Goal: Information Seeking & Learning: Compare options

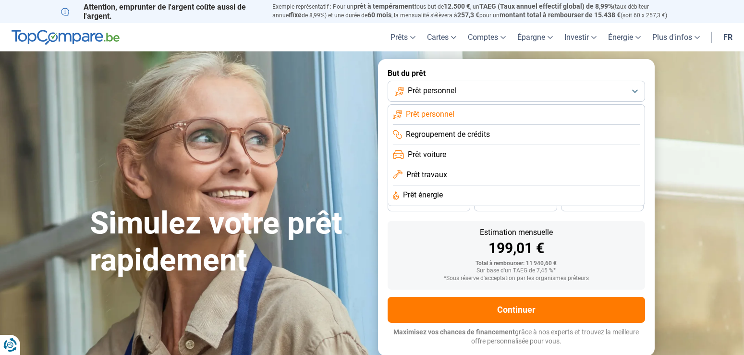
click at [435, 173] on span "Prêt travaux" at bounding box center [426, 174] width 41 height 11
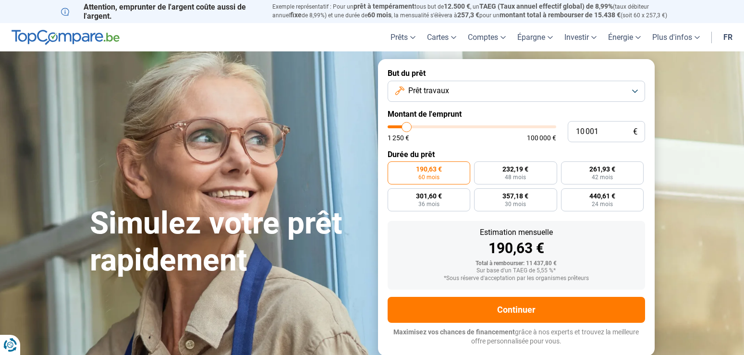
type input "10 250"
type input "10250"
type input "11 000"
type input "11000"
type input "12 250"
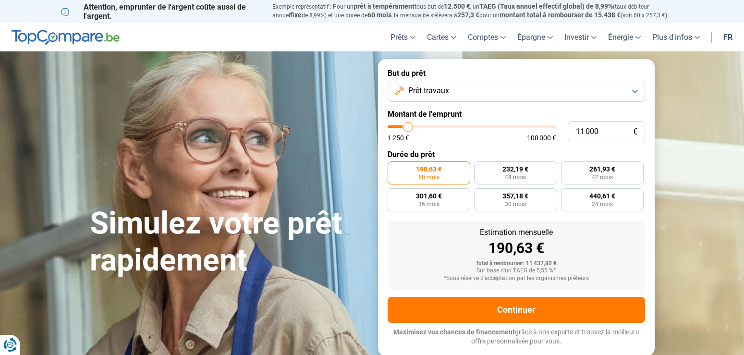
type input "12250"
type input "13 750"
type input "13750"
type input "15 250"
type input "15250"
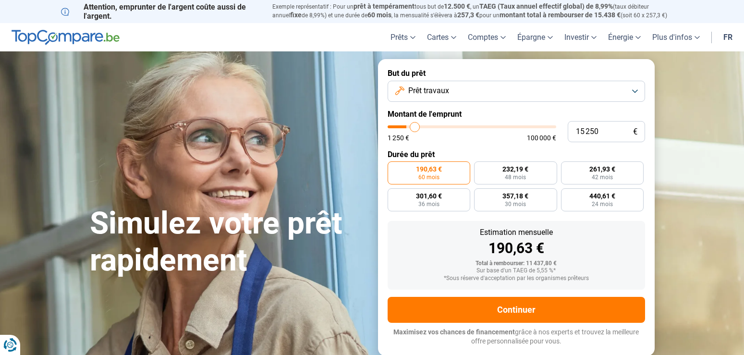
type input "16 750"
type input "16750"
type input "18 250"
type input "18250"
type input "19 750"
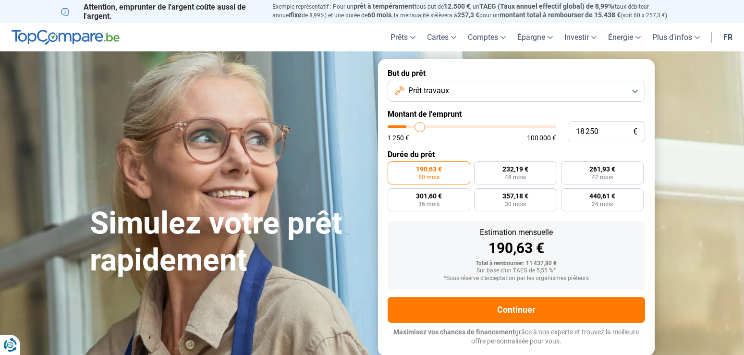
type input "19750"
type input "20 000"
type input "20000"
type input "20 250"
type input "20250"
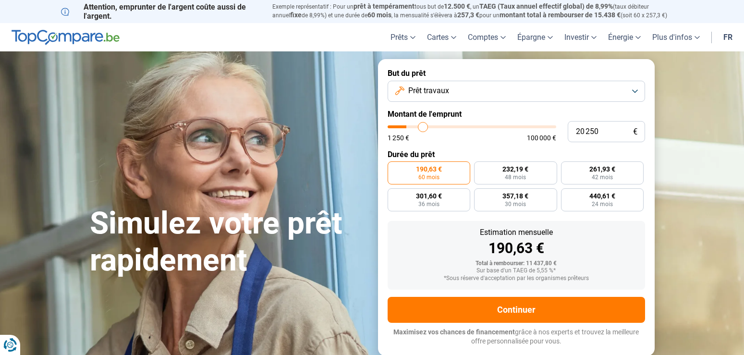
type input "21 000"
type input "21000"
type input "21 500"
type input "21500"
type input "22 250"
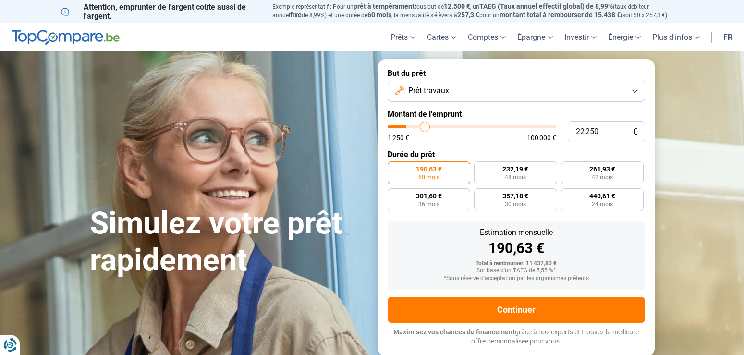
type input "22250"
type input "22 750"
type input "22750"
type input "23 000"
type input "23000"
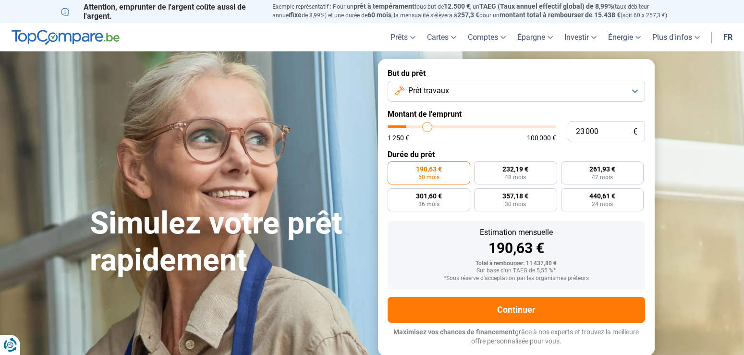
type input "23 250"
type input "23250"
type input "23 750"
type input "23750"
type input "24 000"
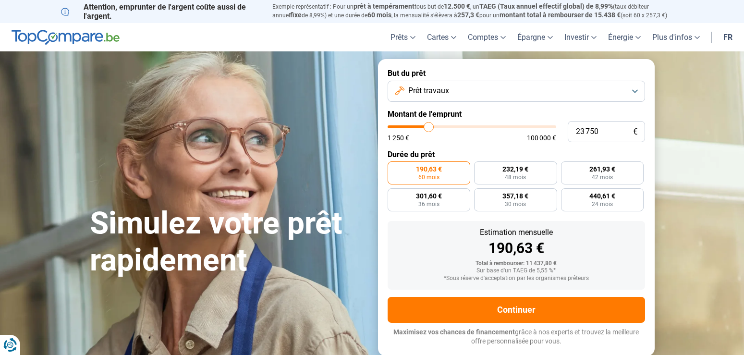
type input "24000"
type input "24 250"
drag, startPoint x: 407, startPoint y: 126, endPoint x: 429, endPoint y: 126, distance: 22.6
type input "24250"
click at [429, 126] on input "range" at bounding box center [471, 126] width 168 height 3
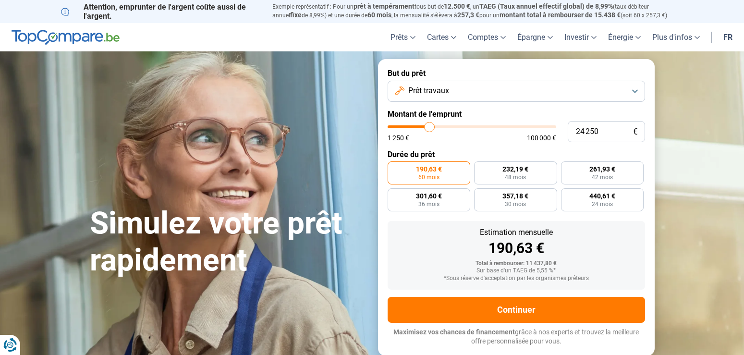
radio input "false"
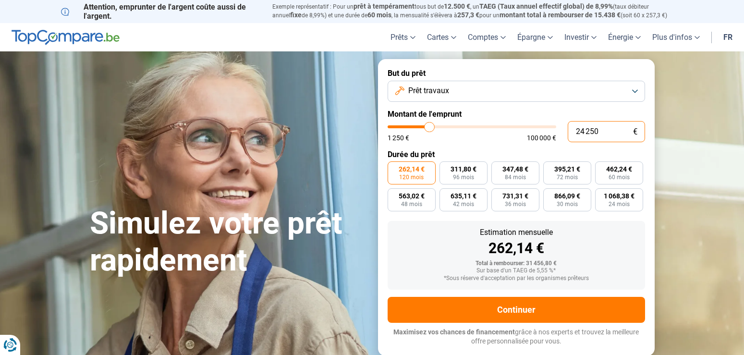
drag, startPoint x: 600, startPoint y: 130, endPoint x: 569, endPoint y: 129, distance: 30.7
click at [569, 129] on input "24 250" at bounding box center [605, 131] width 77 height 21
type input "3"
type input "1250"
type input "30"
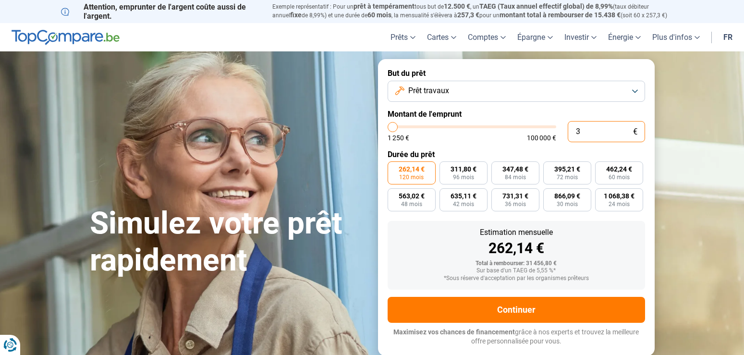
type input "1250"
type input "300"
type input "1250"
type input "3 000"
type input "3000"
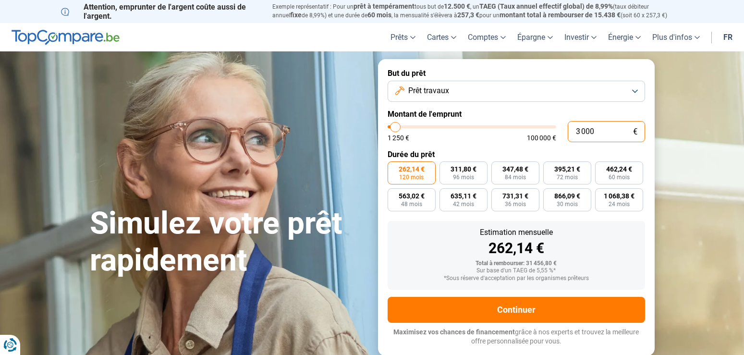
type input "30 000"
type input "30000"
type input "30 000"
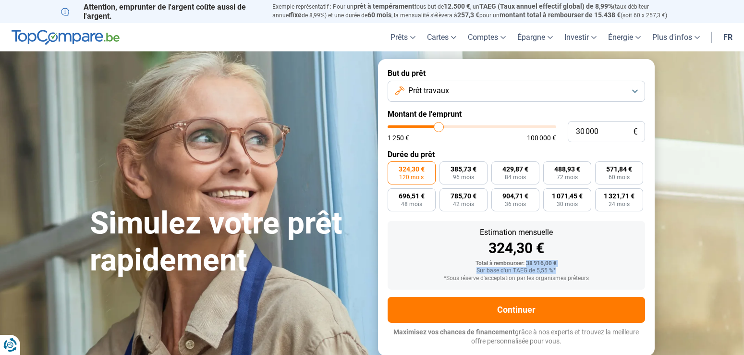
drag, startPoint x: 530, startPoint y: 261, endPoint x: 578, endPoint y: 268, distance: 47.5
click at [578, 268] on div "Total à rembourser: 38 916,00 € Sur base d'un TAEG de 5,55 %* *Sous réserve d'a…" at bounding box center [516, 271] width 242 height 22
click at [578, 268] on div "Sur base d'un TAEG de 5,55 %*" at bounding box center [516, 270] width 242 height 7
drag, startPoint x: 562, startPoint y: 258, endPoint x: 507, endPoint y: 261, distance: 54.3
click at [507, 261] on div "Estimation mensuelle 324,30 € Total à rembourser: 38 916,00 € Sur base d'un TAE…" at bounding box center [515, 255] width 257 height 69
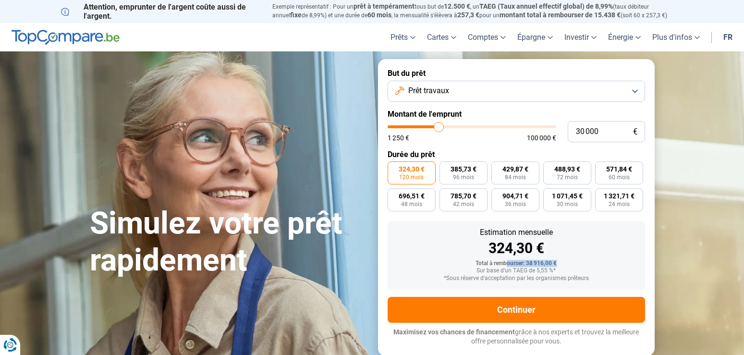
click at [541, 265] on div "Total à rembourser: 38 916,00 €" at bounding box center [516, 263] width 242 height 7
drag, startPoint x: 563, startPoint y: 265, endPoint x: 524, endPoint y: 262, distance: 39.0
click at [524, 262] on div "Total à rembourser: 38 916,00 €" at bounding box center [516, 263] width 242 height 7
click at [549, 262] on div "Total à rembourser: 38 916,00 €" at bounding box center [516, 263] width 242 height 7
click at [622, 203] on span "24 mois" at bounding box center [618, 204] width 21 height 6
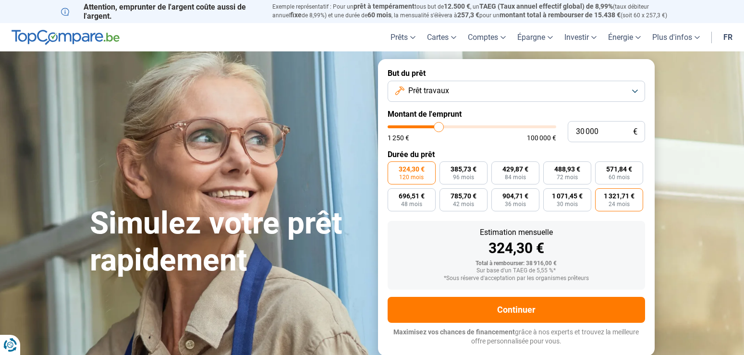
click at [601, 194] on input "1 321,71 € 24 mois" at bounding box center [598, 191] width 6 height 6
radio input "true"
click at [571, 199] on span "1 071,45 €" at bounding box center [567, 196] width 31 height 7
click at [549, 194] on input "1 071,45 € 30 mois" at bounding box center [546, 191] width 6 height 6
radio input "true"
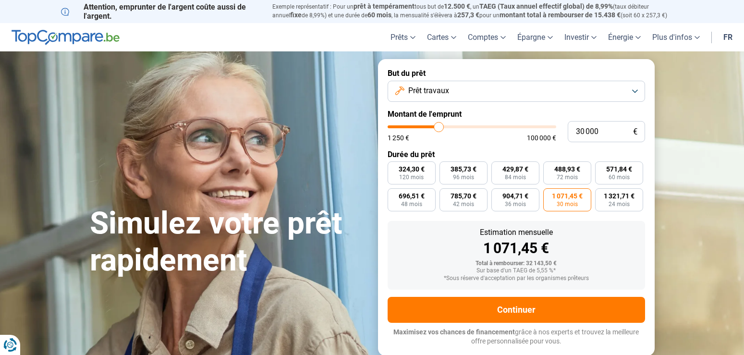
type input "30 750"
type input "30750"
type input "30 500"
type input "30500"
type input "30 000"
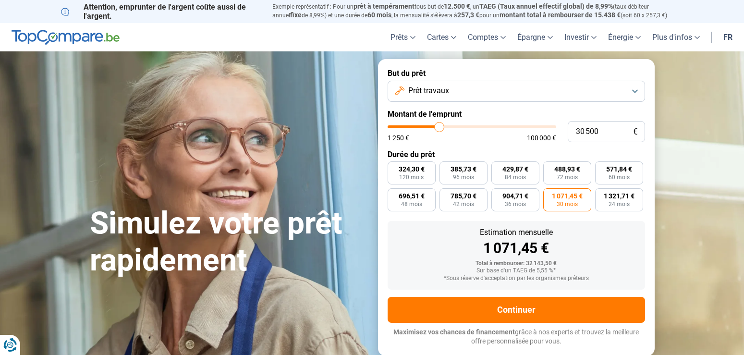
type input "30000"
type input "29 250"
type input "29250"
type input "29 000"
type input "29000"
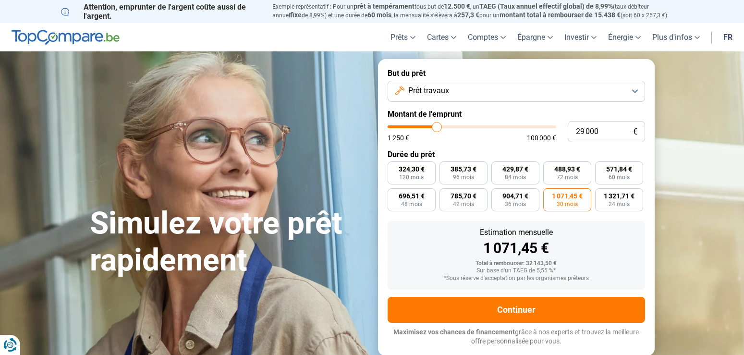
type input "28 750"
type input "28750"
type input "27 750"
type input "27750"
type input "27 500"
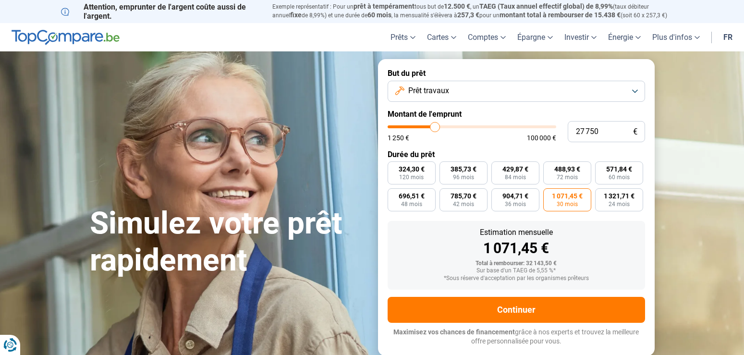
type input "27500"
type input "27 250"
type input "27250"
type input "26 750"
type input "26750"
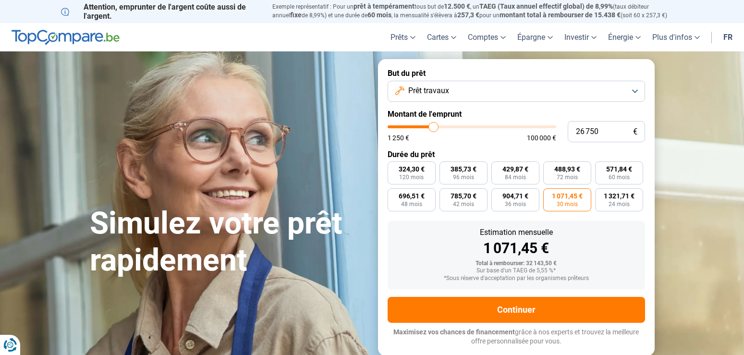
type input "26 250"
type input "26250"
type input "25 750"
type input "25750"
type input "25 500"
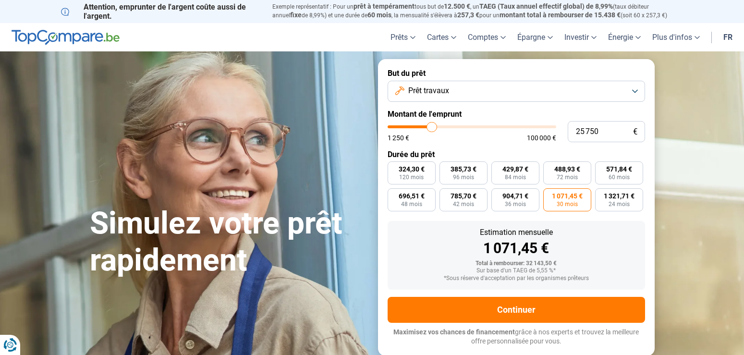
type input "25500"
type input "25 250"
type input "25250"
type input "24 500"
type input "24500"
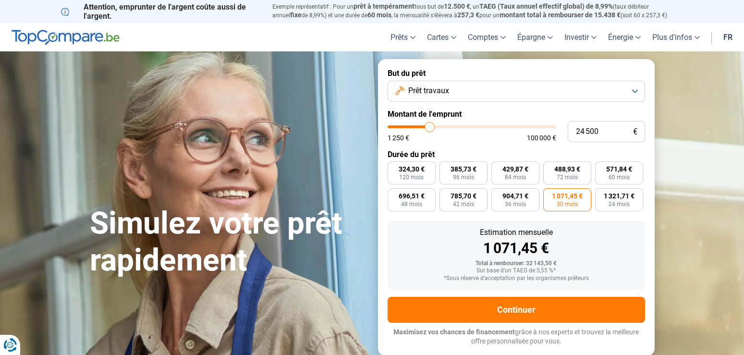
type input "24 250"
type input "24250"
type input "24 000"
type input "24000"
type input "23 250"
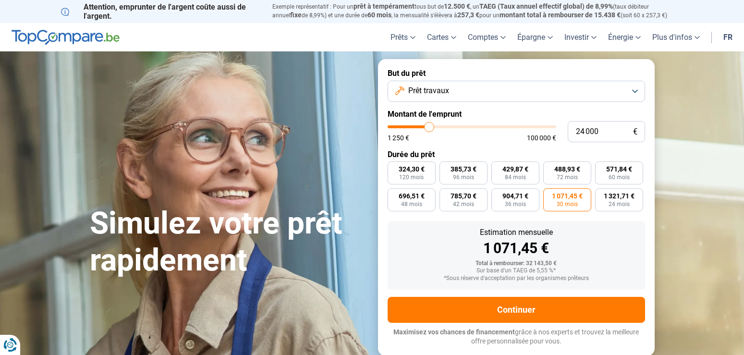
type input "23250"
type input "22 750"
type input "22750"
type input "22 500"
type input "22500"
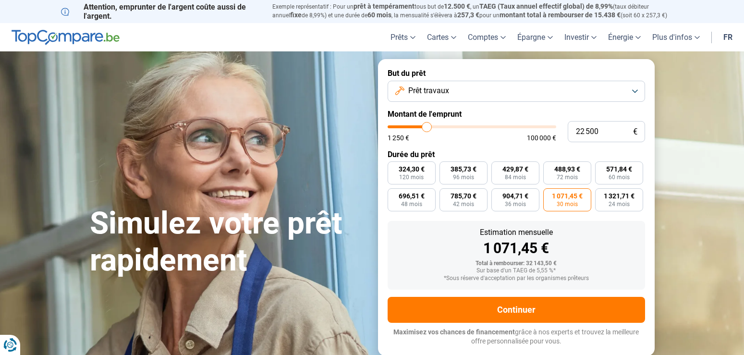
type input "22 250"
type input "22250"
type input "21 750"
type input "21750"
type input "21 500"
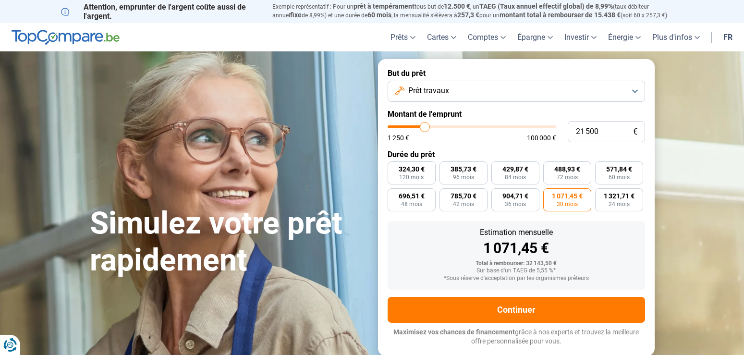
drag, startPoint x: 440, startPoint y: 128, endPoint x: 425, endPoint y: 127, distance: 15.0
type input "21500"
click at [425, 127] on input "range" at bounding box center [471, 126] width 168 height 3
radio input "false"
radio input "true"
